Goal: Find specific page/section: Find specific page/section

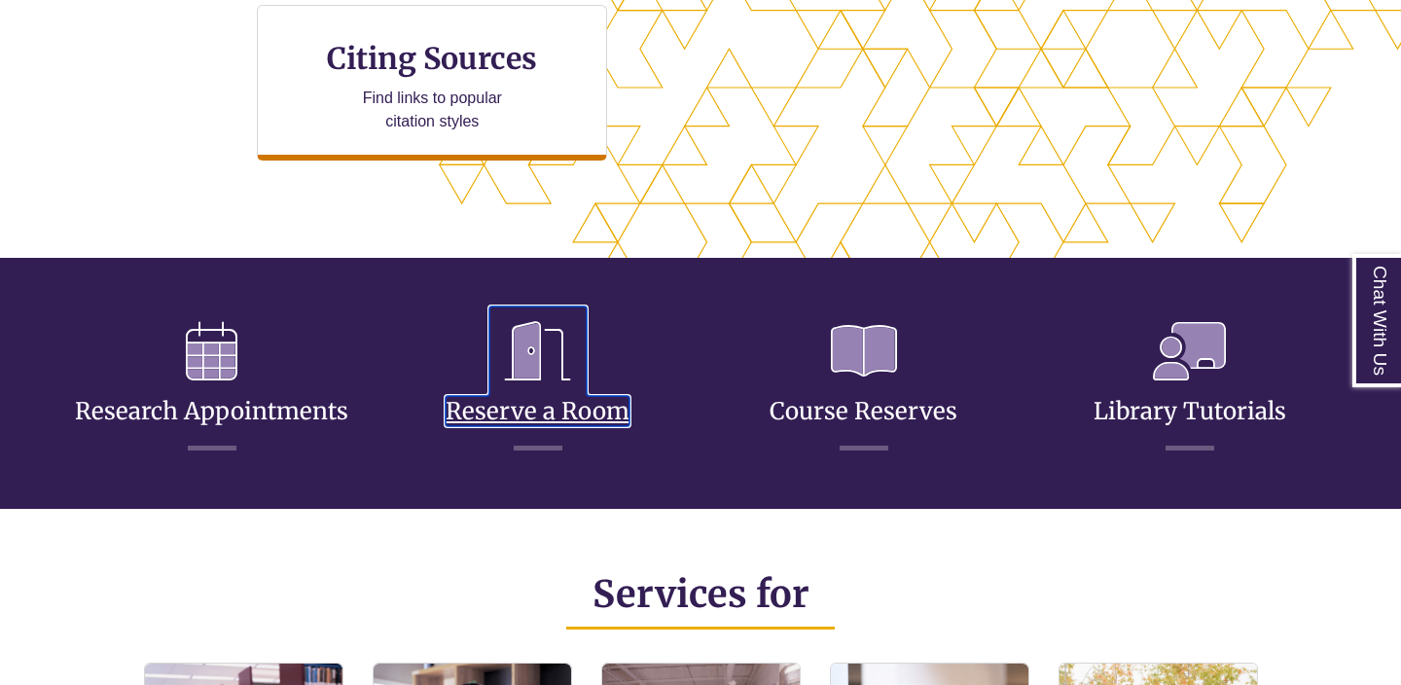
click at [530, 370] on icon at bounding box center [537, 350] width 97 height 89
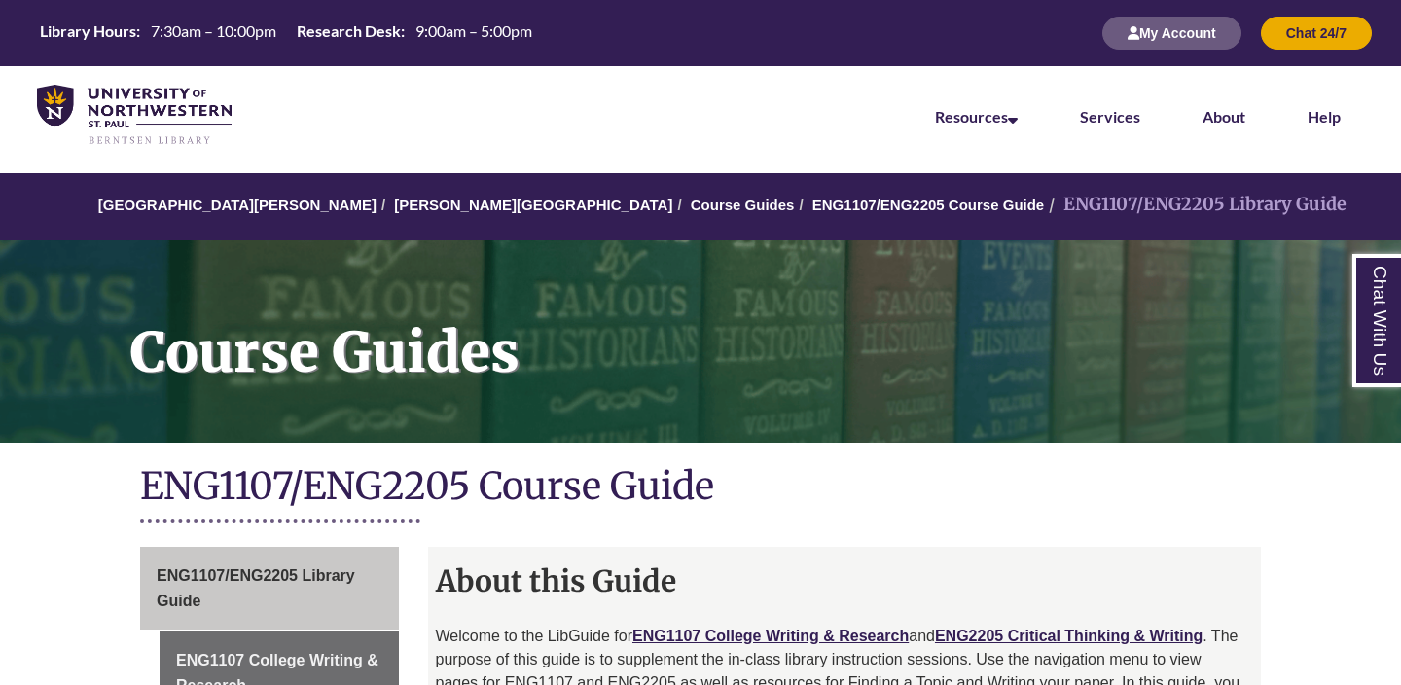
scroll to position [320, 0]
